Goal: Find specific page/section: Find specific page/section

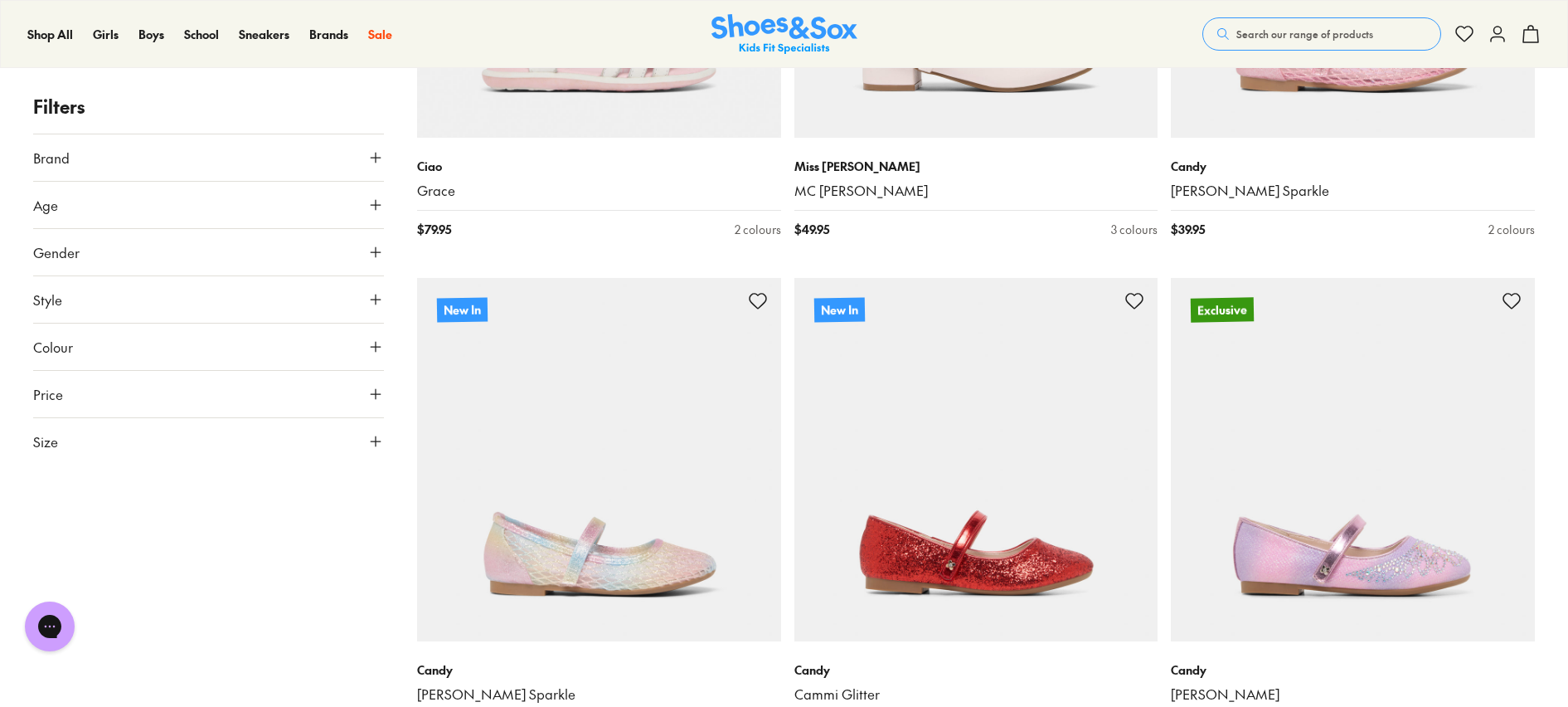
click at [370, 440] on icon at bounding box center [375, 441] width 17 height 17
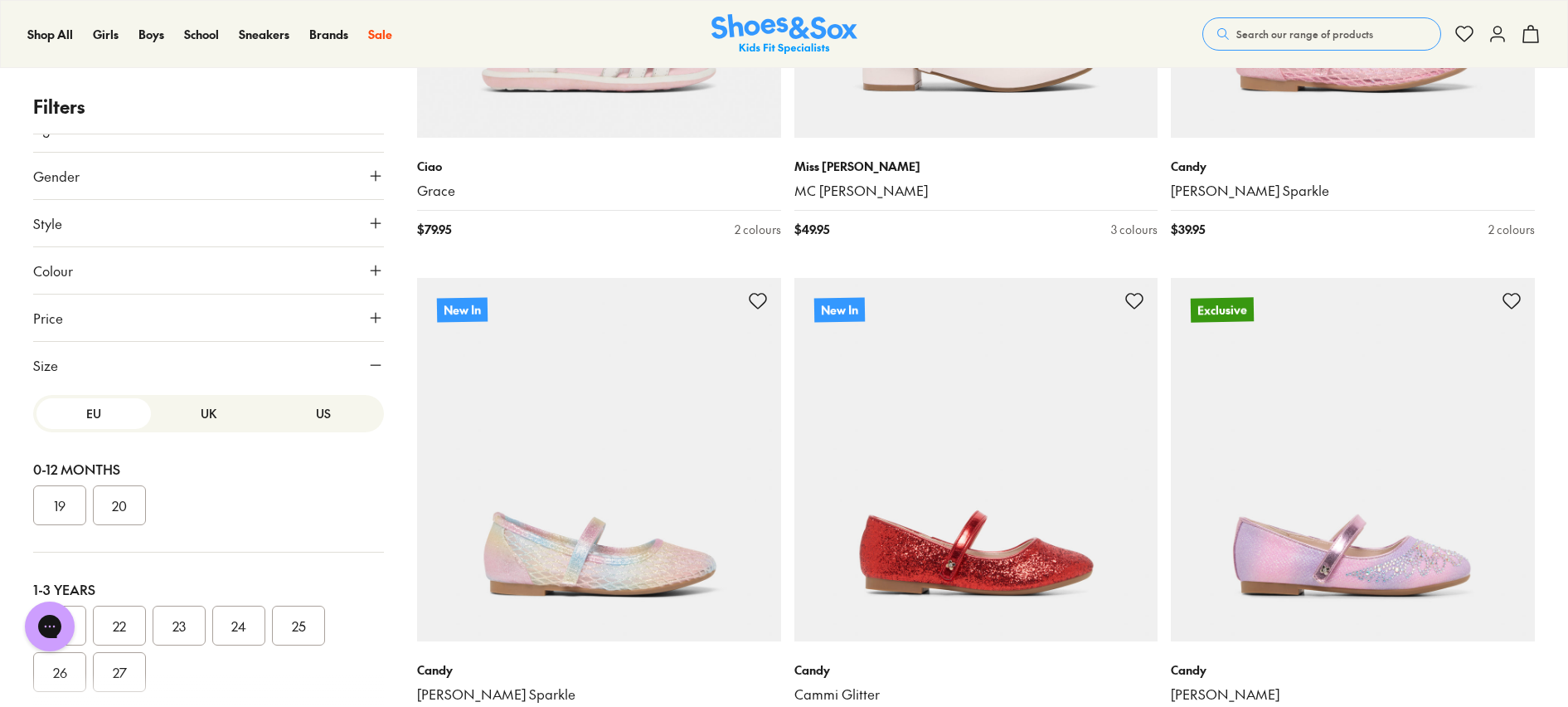
click at [107, 413] on button "EU" at bounding box center [93, 412] width 115 height 30
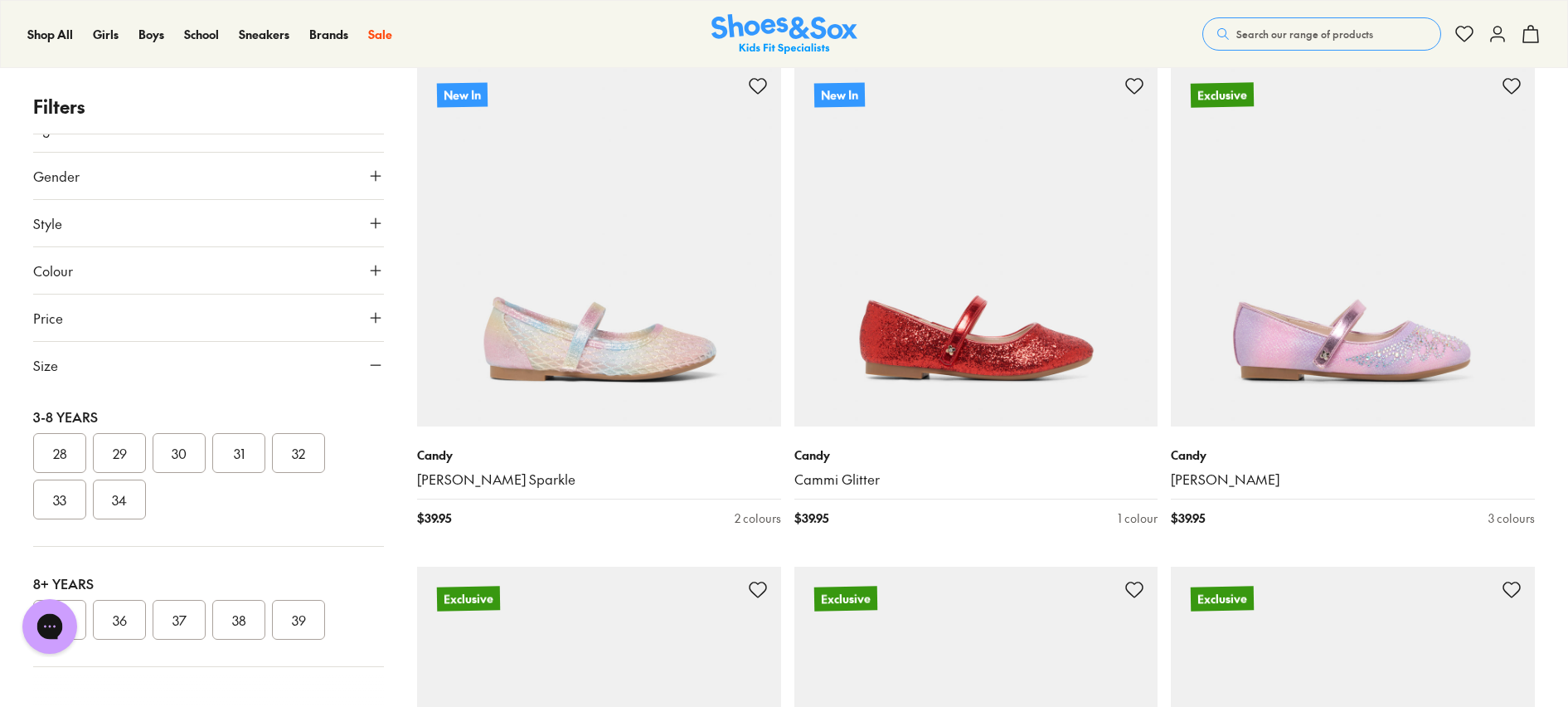
scroll to position [778, 0]
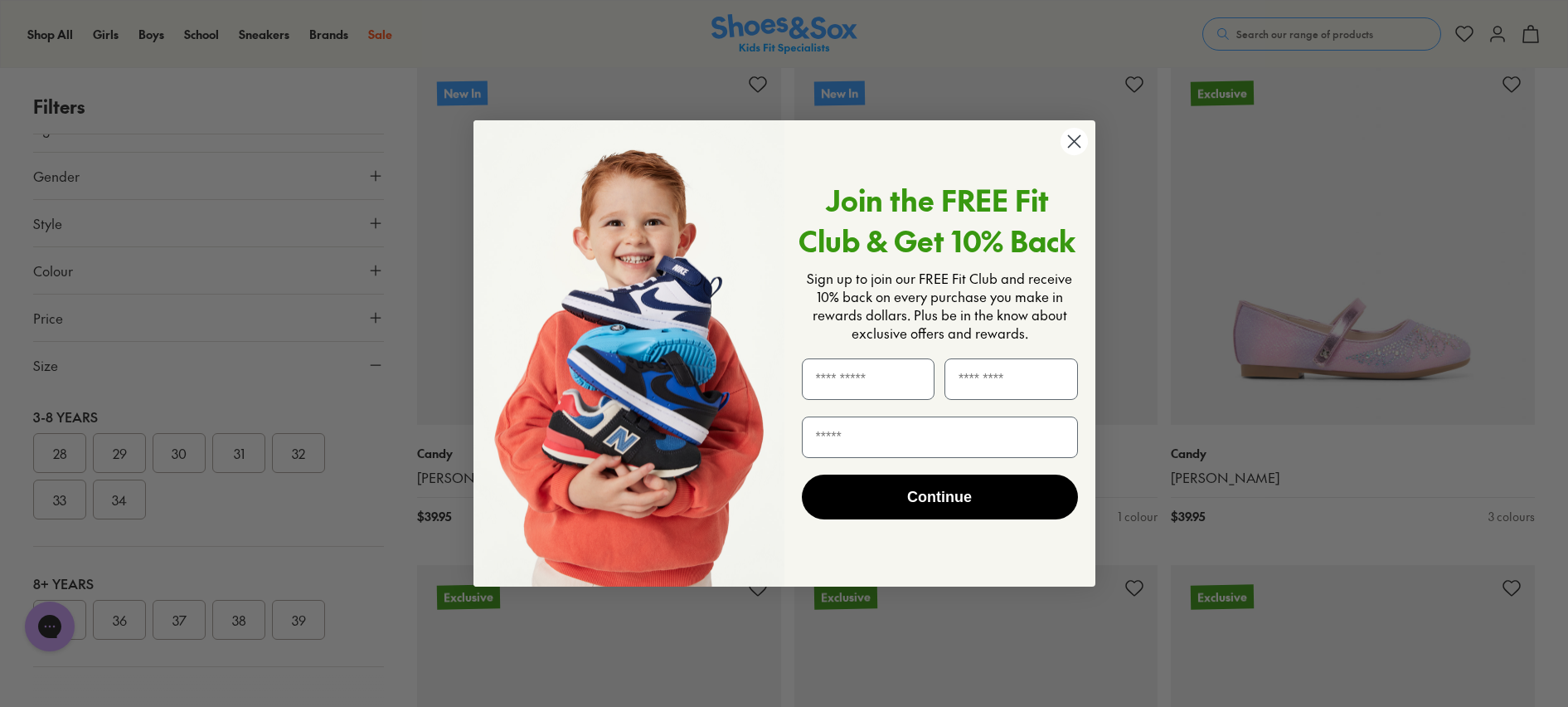
click at [1067, 136] on circle "Close dialog" at bounding box center [1073, 141] width 27 height 27
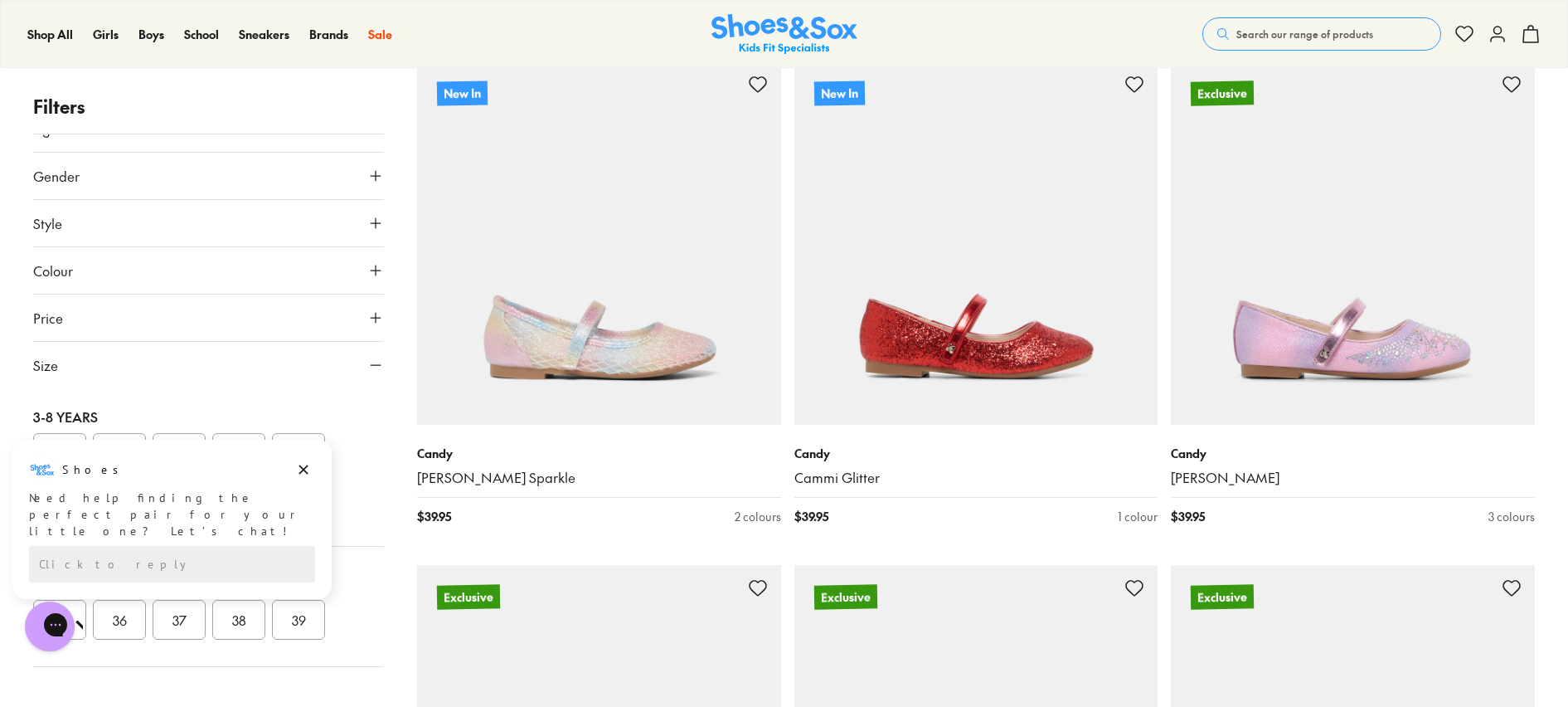
click at [80, 614] on div "Chat with us" at bounding box center [50, 625] width 67 height 61
click at [304, 466] on icon "Dismiss campaign" at bounding box center [303, 469] width 17 height 20
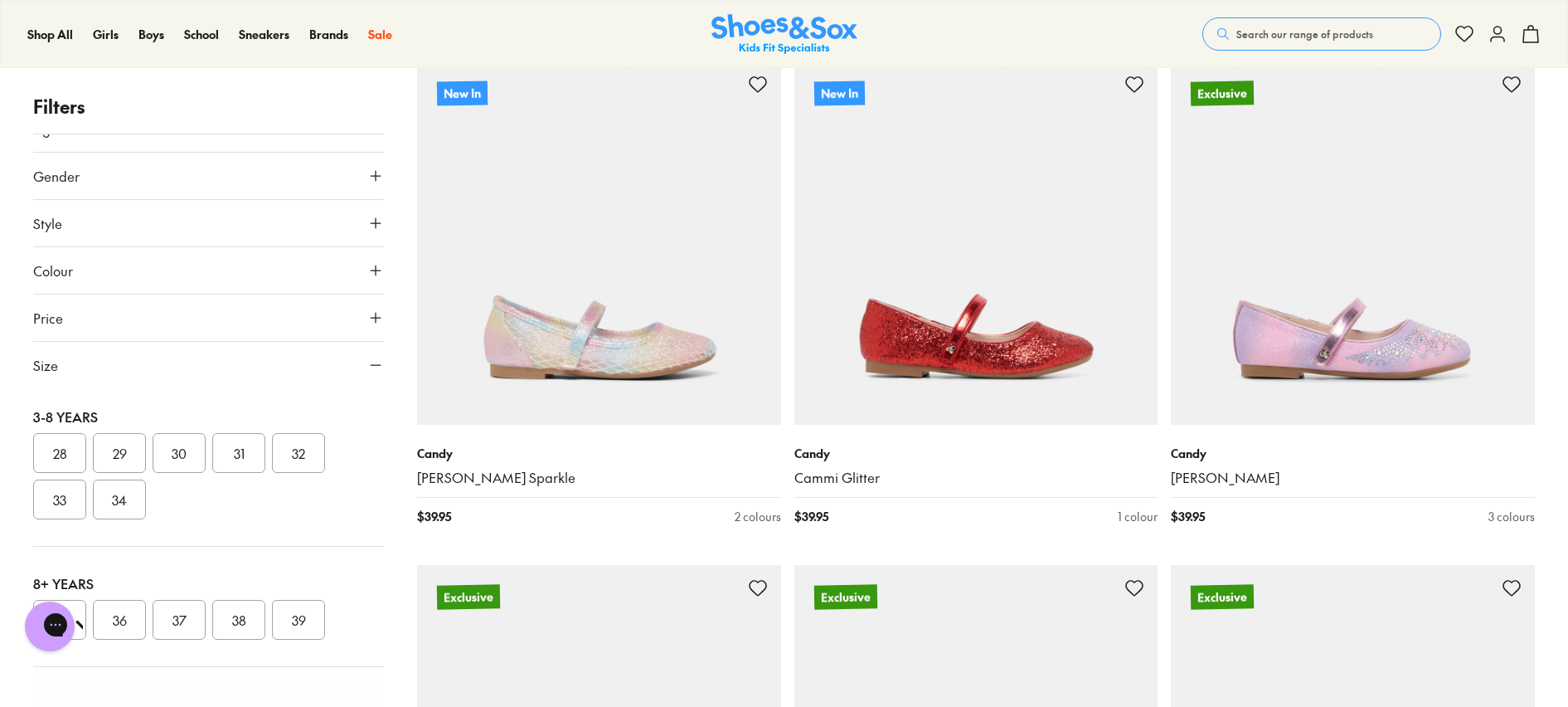
click at [78, 608] on div "Chat with us" at bounding box center [50, 625] width 67 height 61
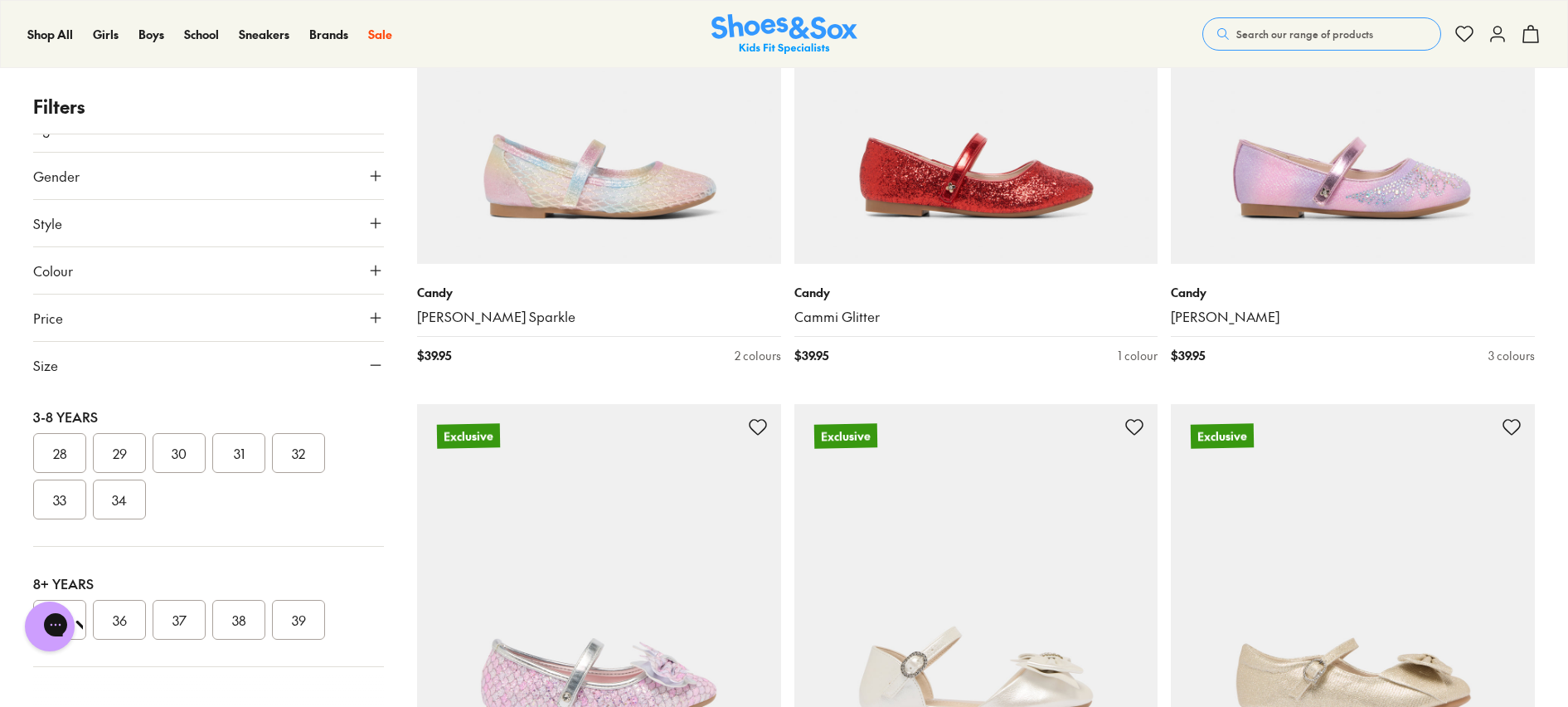
scroll to position [946, 0]
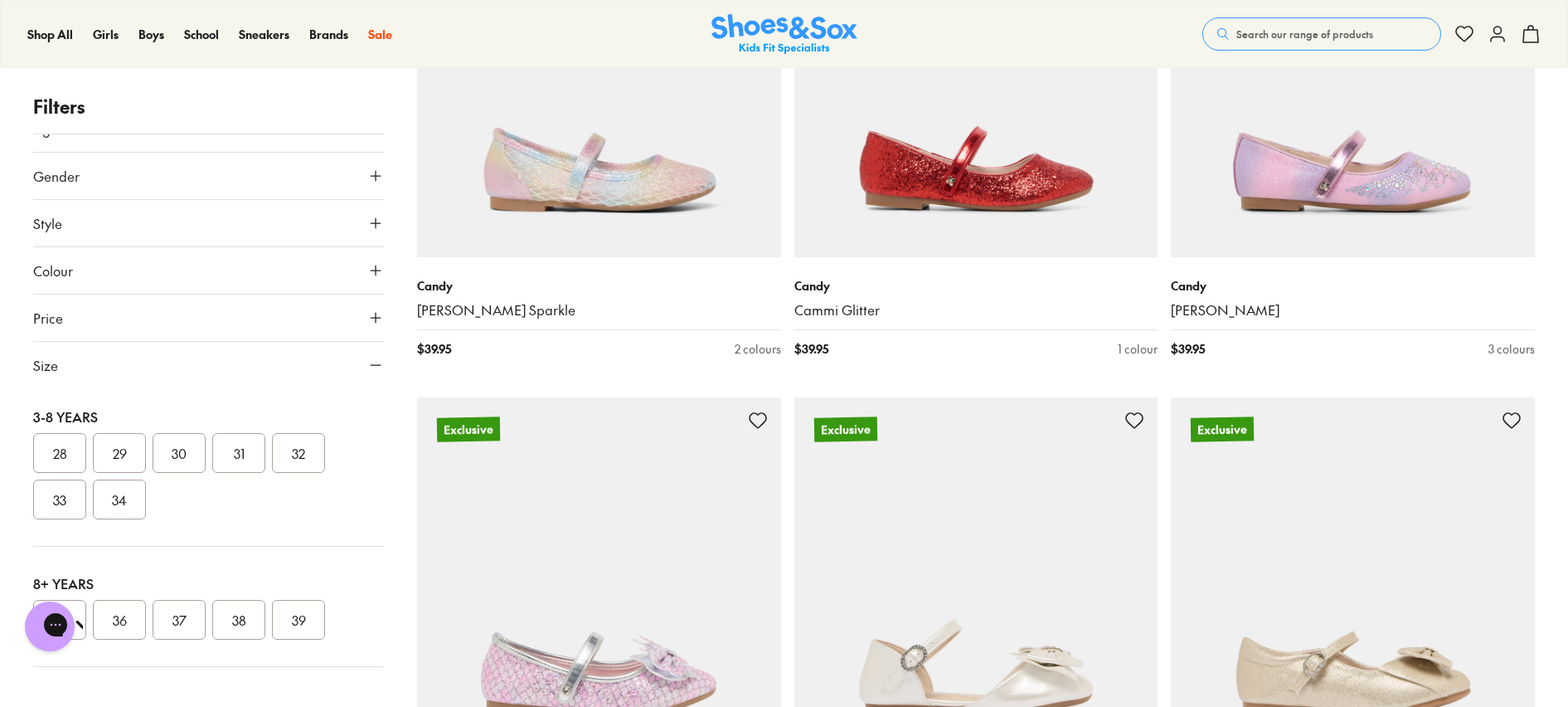
click at [110, 619] on button "36" at bounding box center [120, 620] width 53 height 40
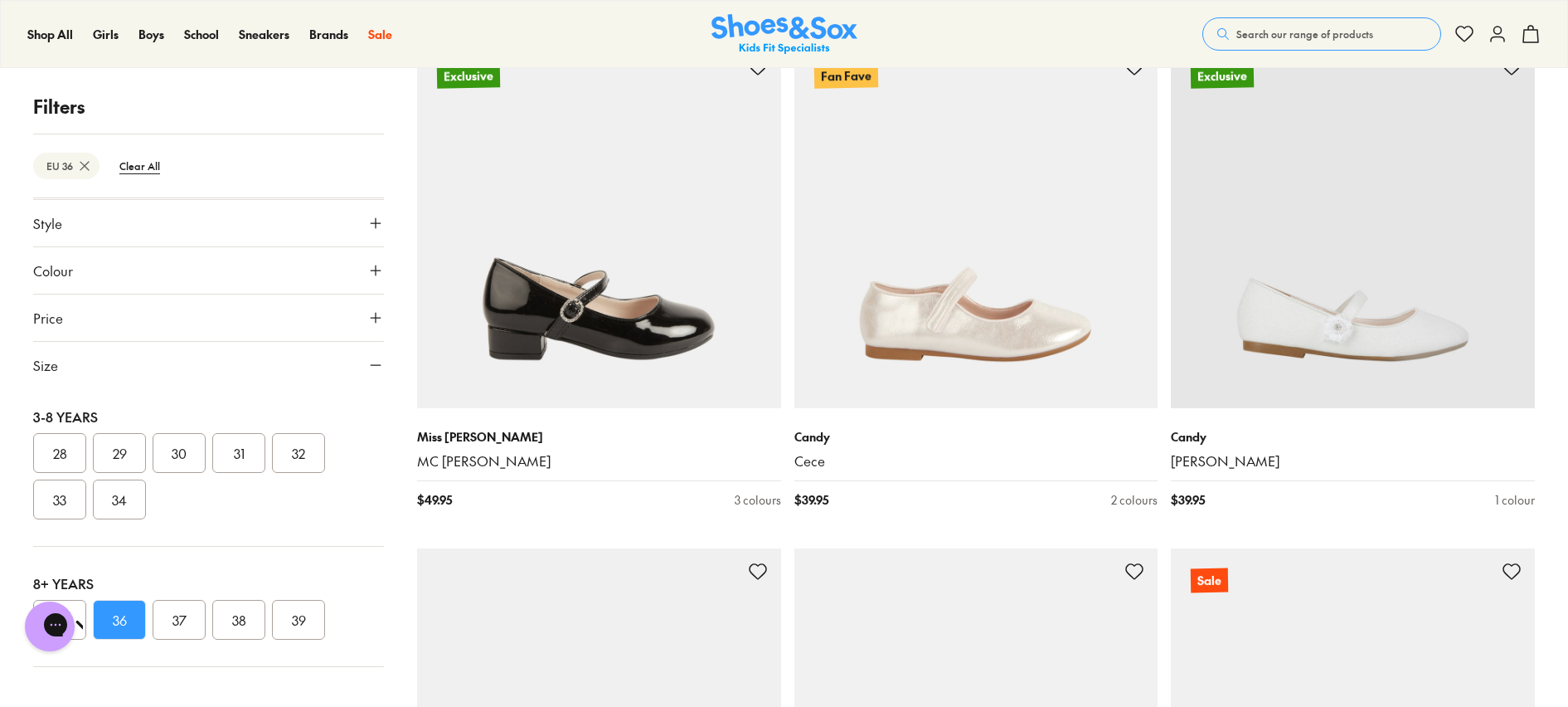
scroll to position [1328, 0]
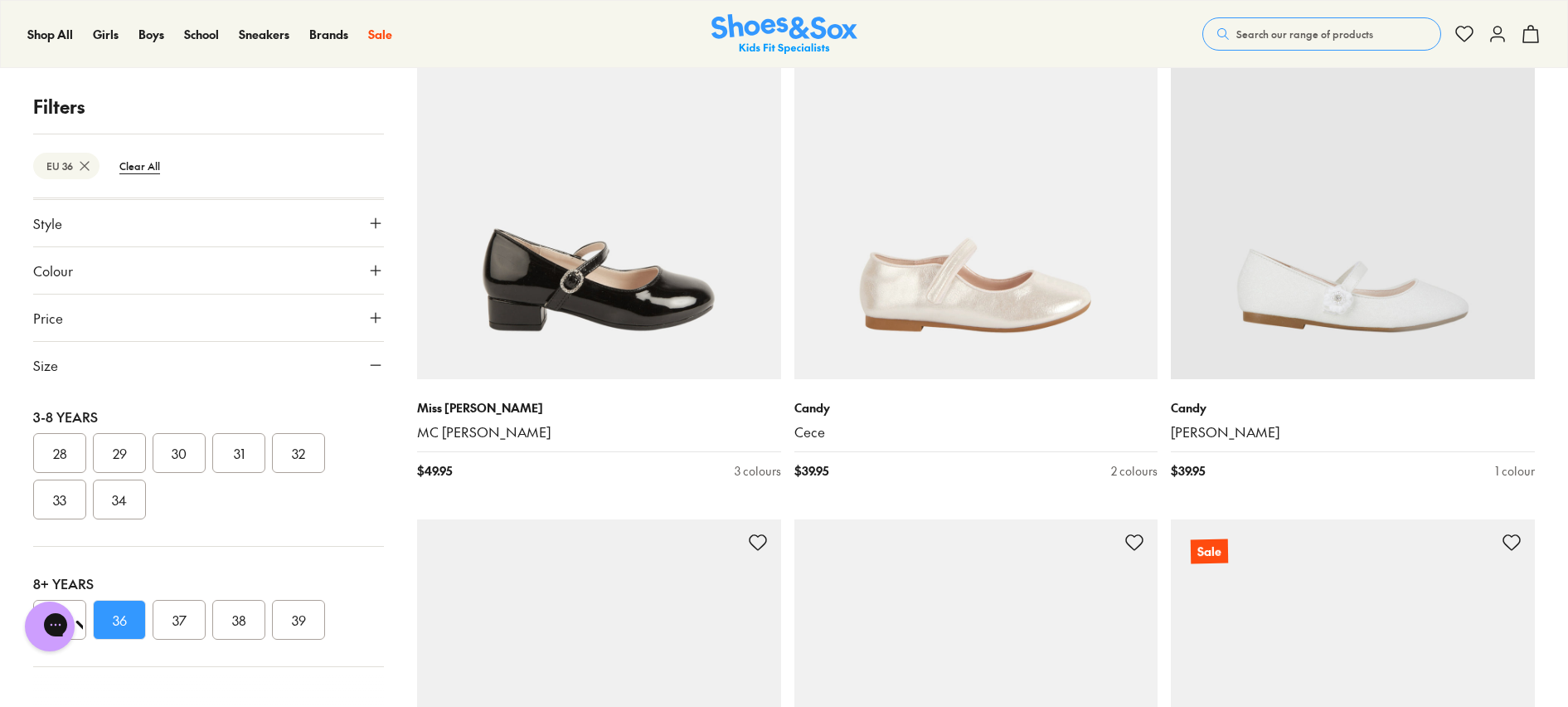
click at [54, 506] on button "33" at bounding box center [60, 499] width 53 height 40
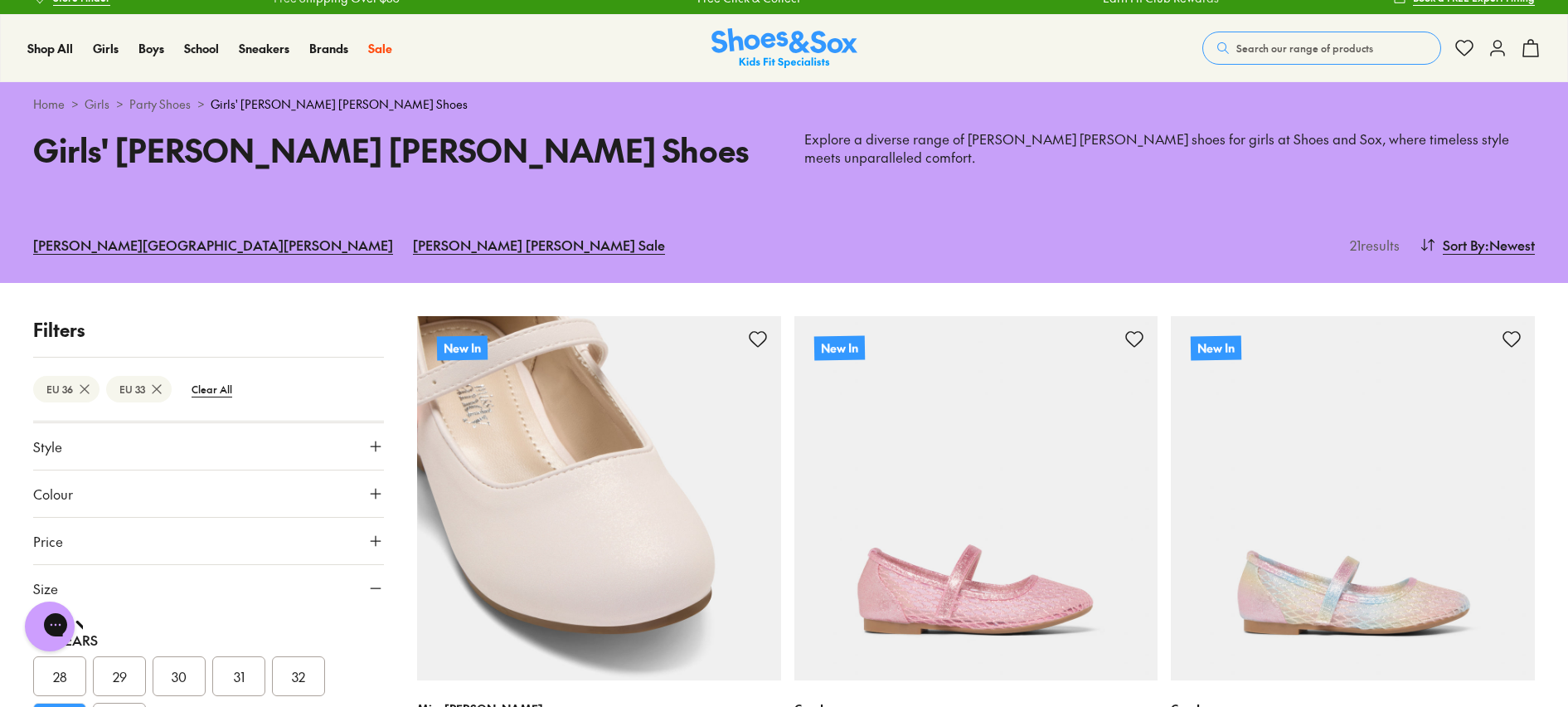
scroll to position [19, 0]
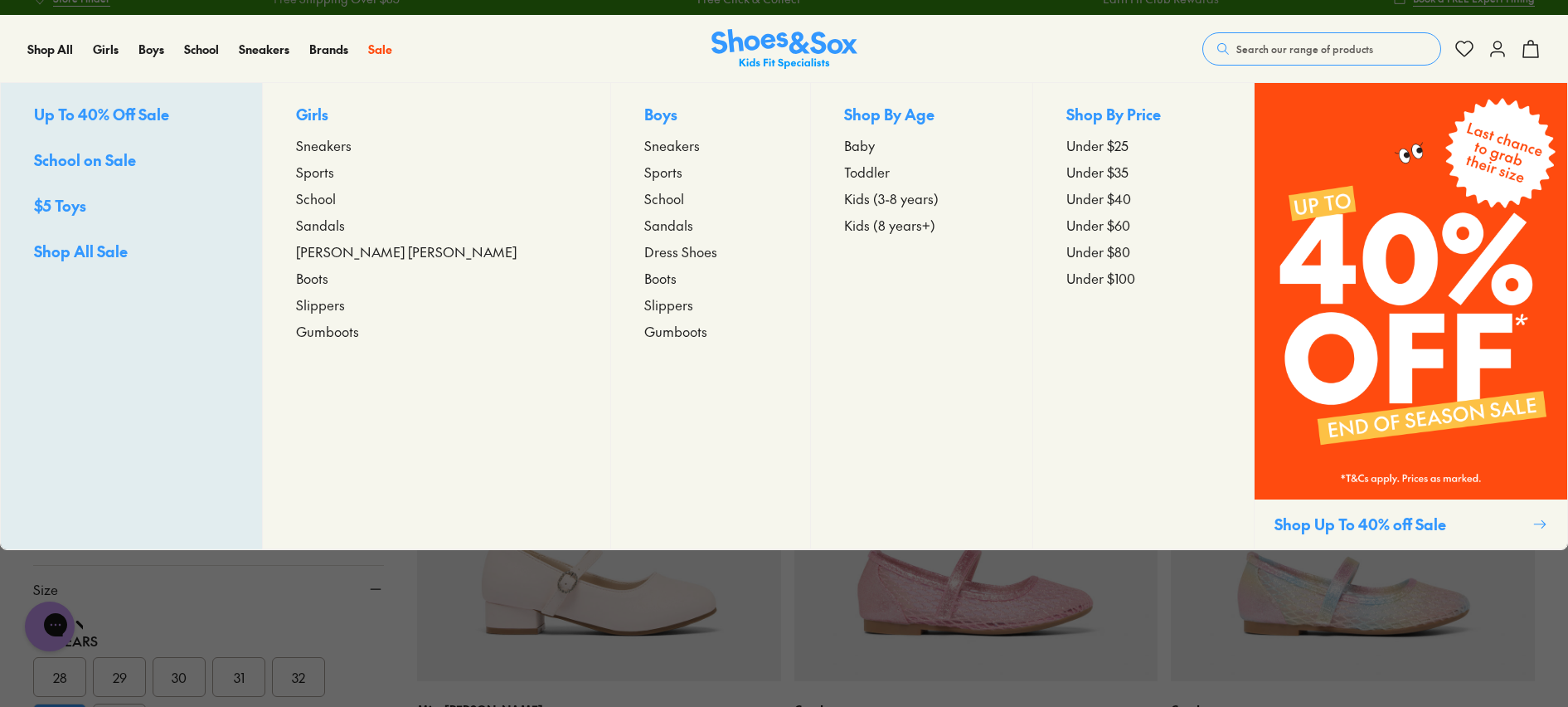
click at [336, 199] on span "School" at bounding box center [316, 198] width 40 height 20
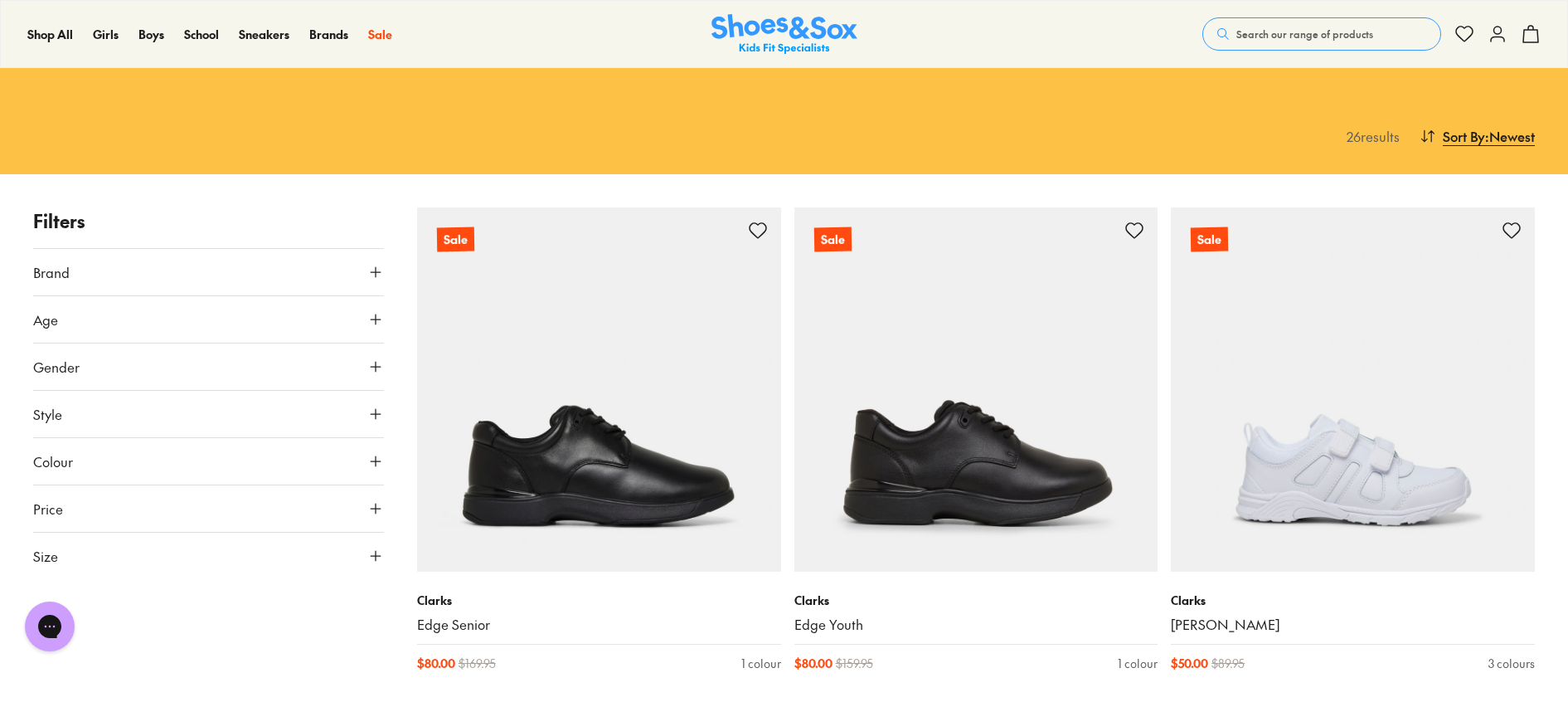
scroll to position [134, 0]
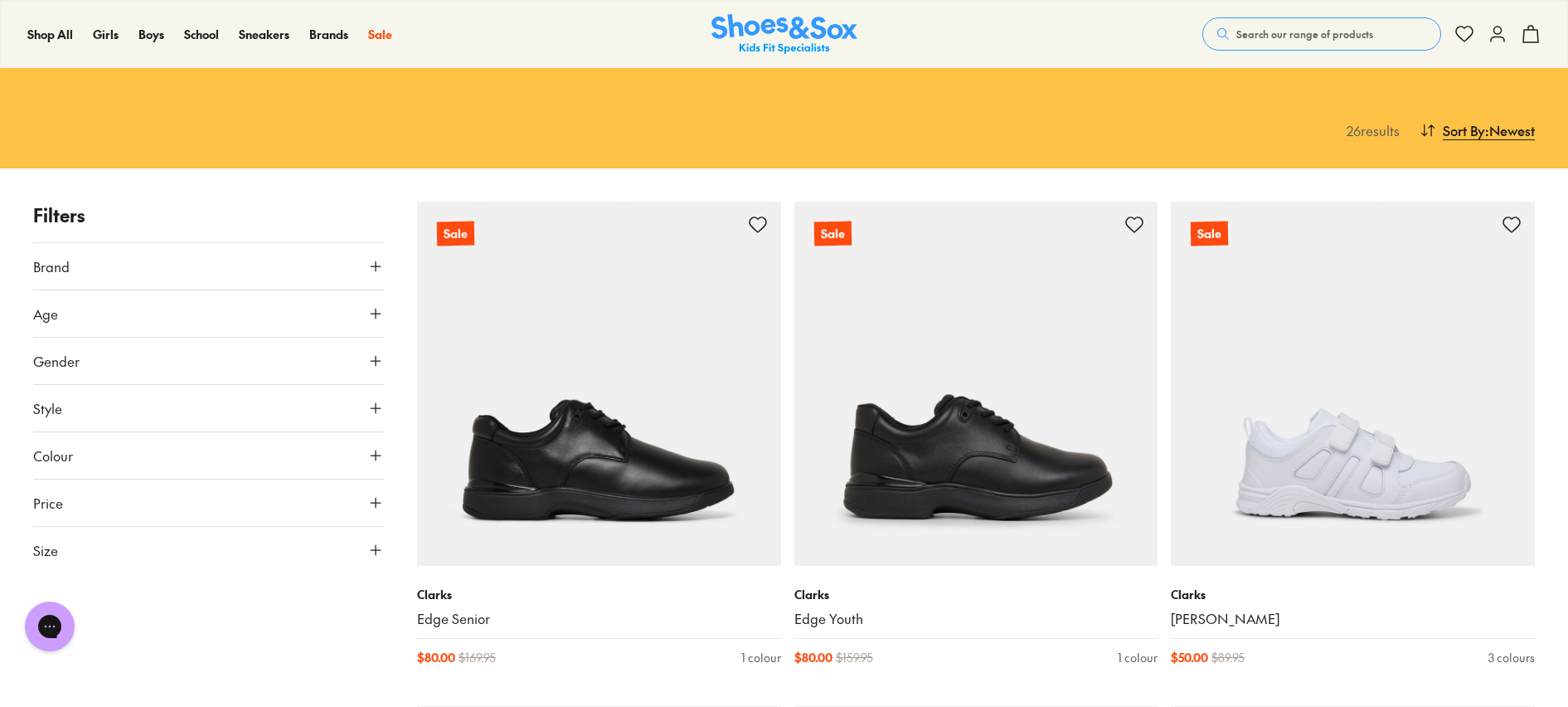
click at [372, 360] on use at bounding box center [376, 360] width 10 height 10
click at [308, 410] on label "Girls" at bounding box center [323, 408] width 115 height 30
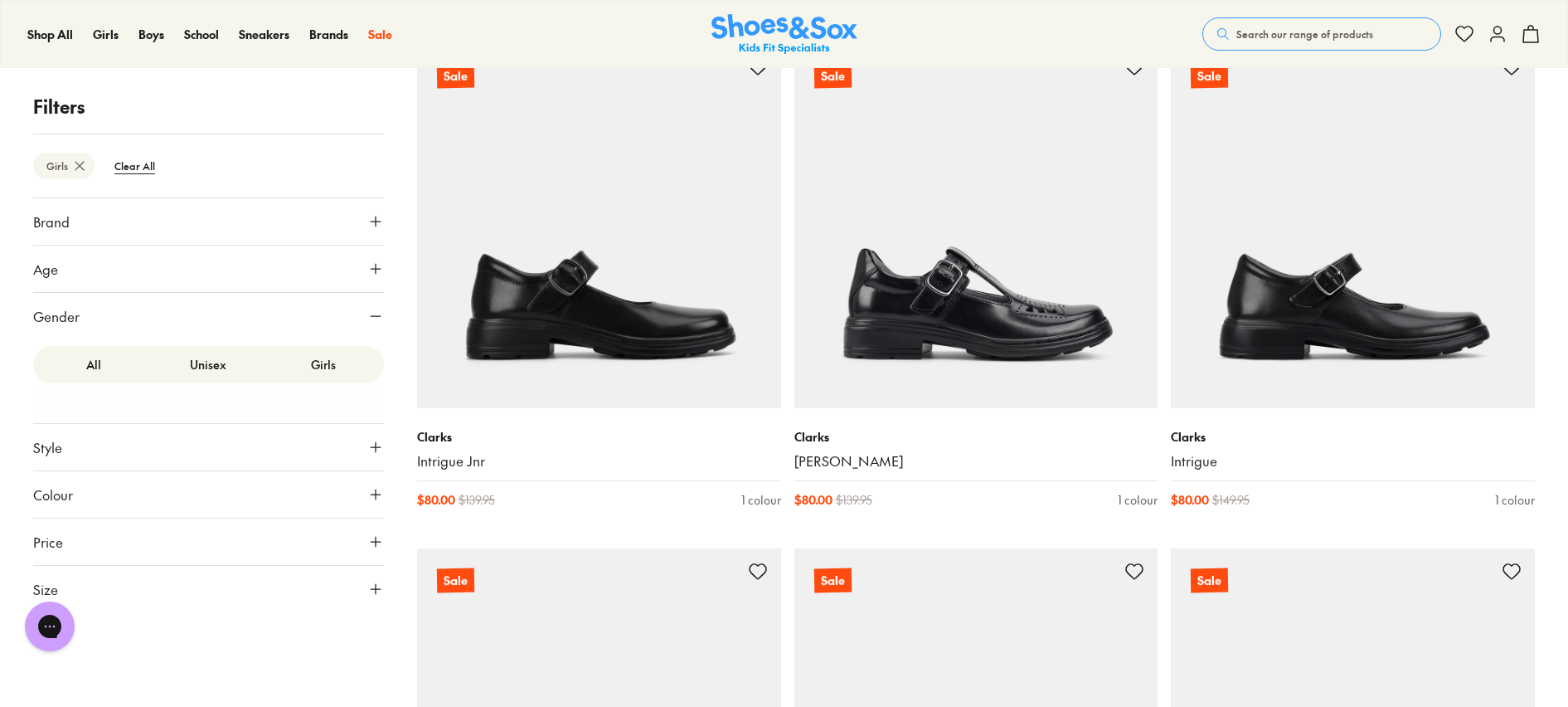
scroll to position [299, 0]
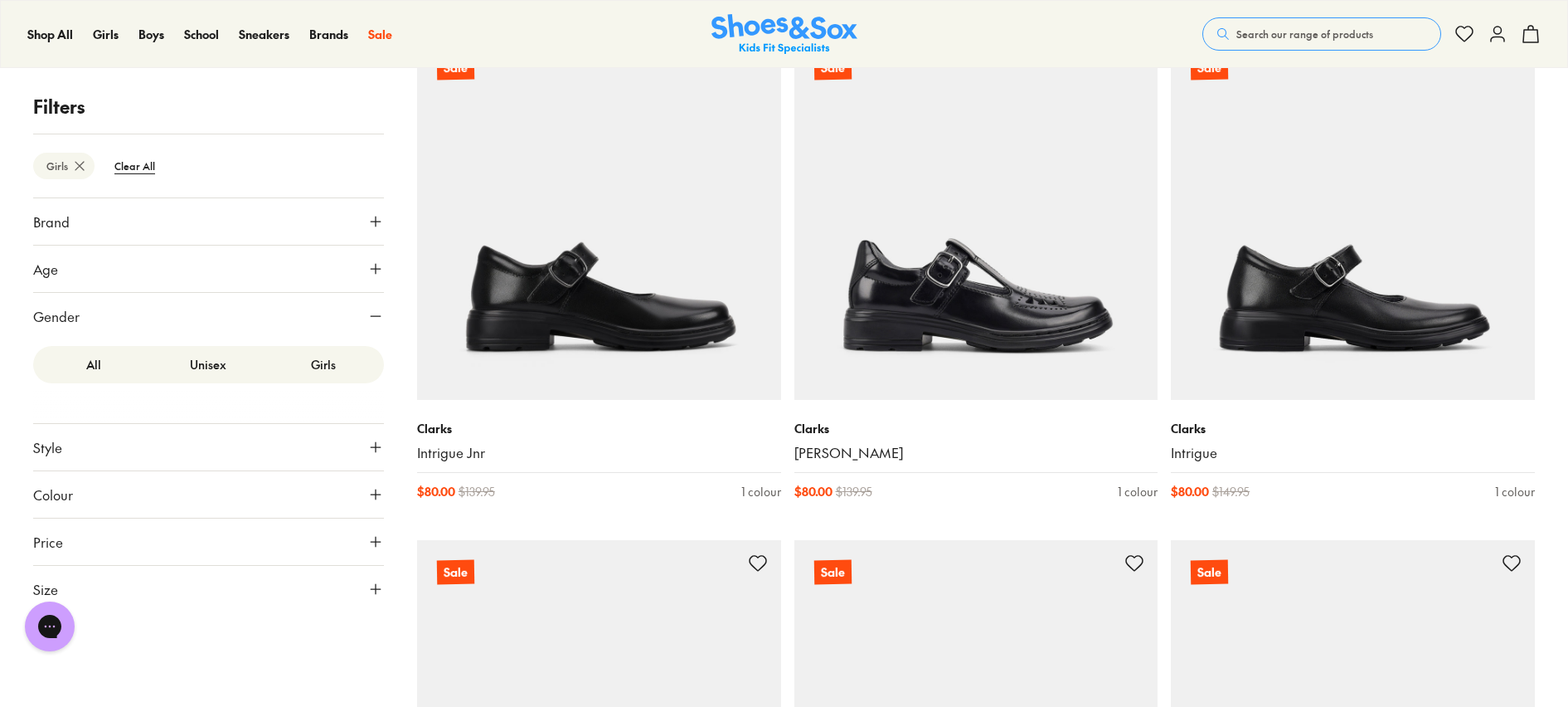
click at [371, 586] on icon at bounding box center [375, 588] width 17 height 17
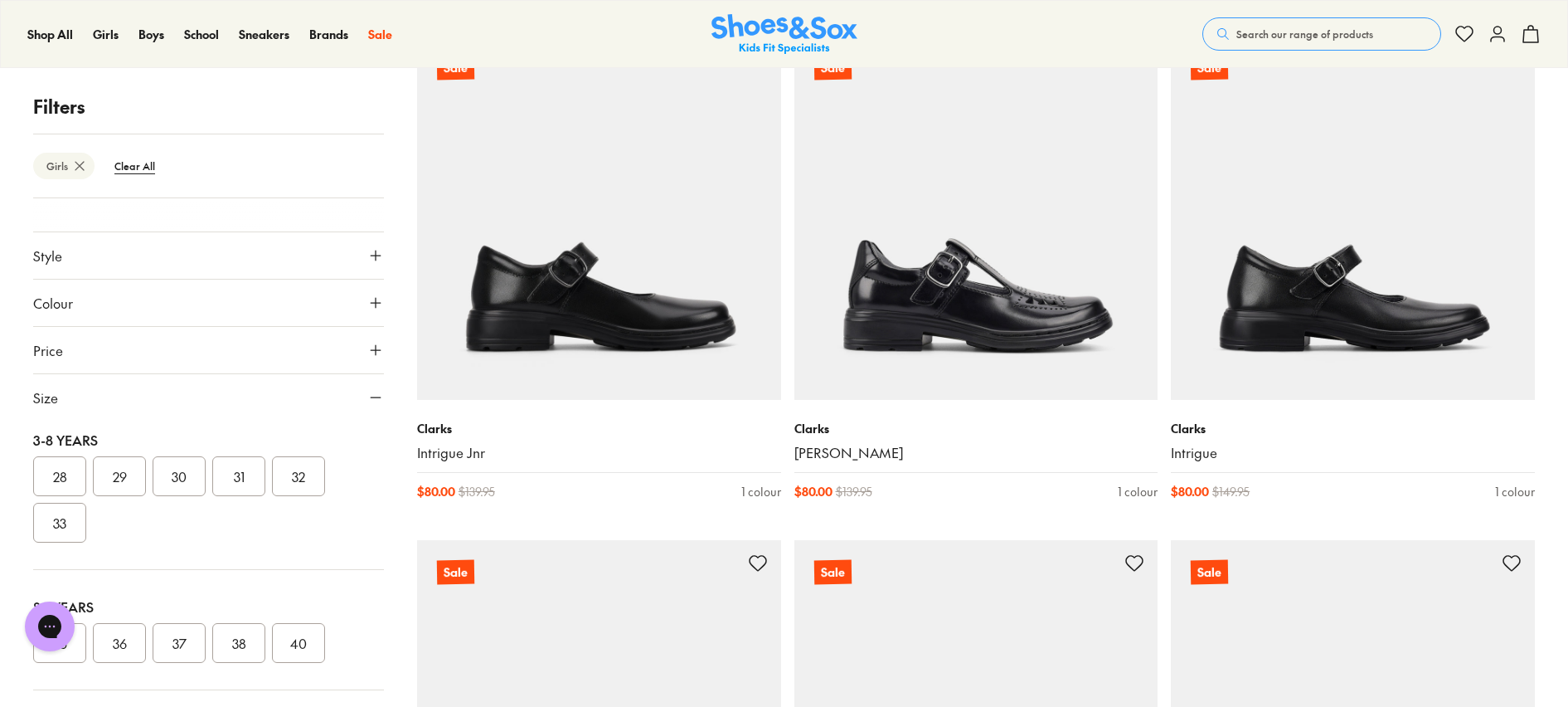
scroll to position [172, 0]
click at [69, 658] on button "35" at bounding box center [60, 652] width 53 height 40
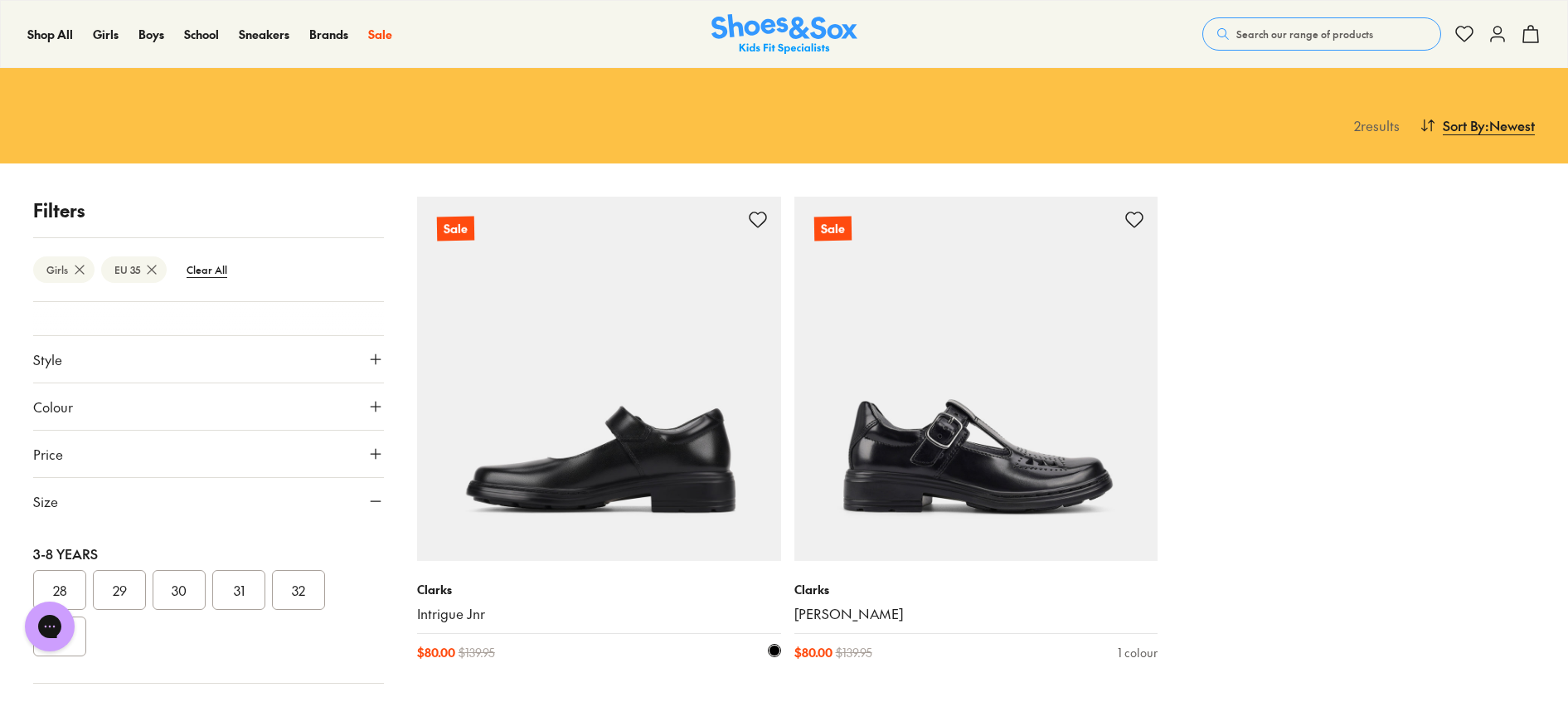
scroll to position [140, 0]
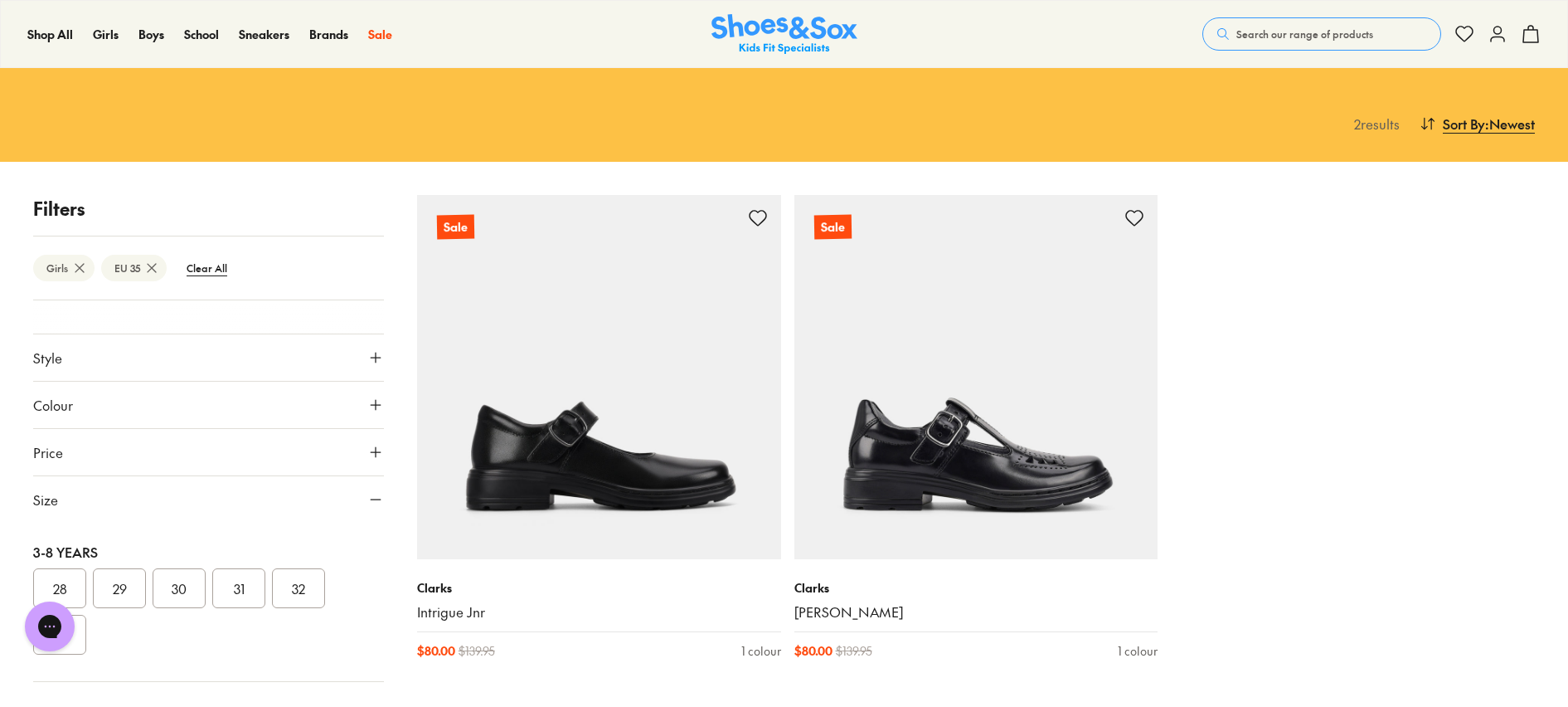
click at [75, 265] on icon at bounding box center [80, 267] width 17 height 17
